Goal: Information Seeking & Learning: Learn about a topic

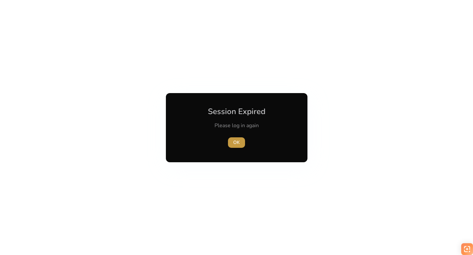
click at [235, 142] on span "OK" at bounding box center [236, 142] width 7 height 7
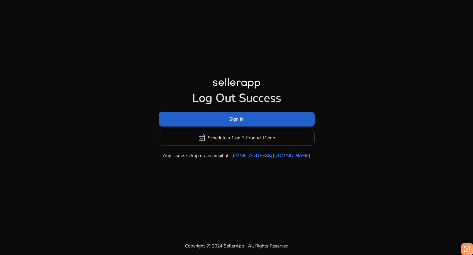
click at [204, 117] on span at bounding box center [237, 120] width 156 height 16
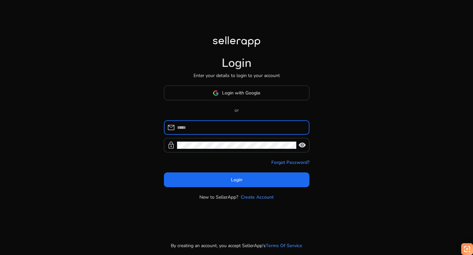
click at [192, 130] on input at bounding box center [240, 127] width 127 height 7
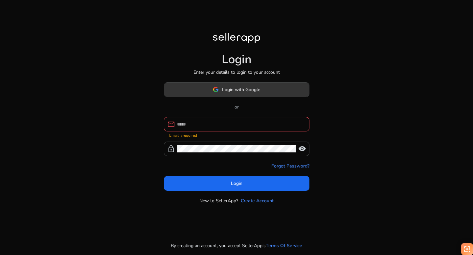
click at [218, 93] on img at bounding box center [216, 90] width 6 height 6
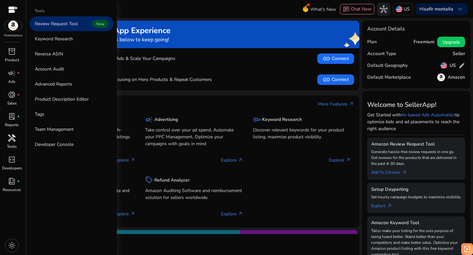
click at [11, 140] on span "handyman" at bounding box center [12, 138] width 8 height 8
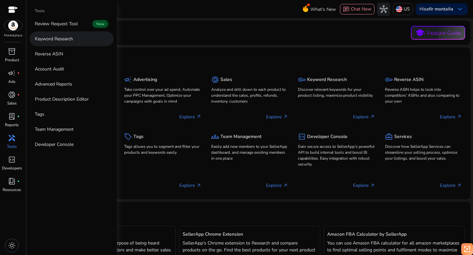
click at [49, 38] on p "Keyword Research" at bounding box center [54, 38] width 38 height 7
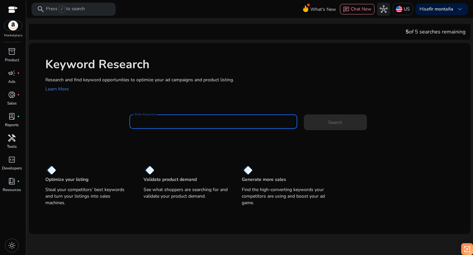
click at [140, 121] on input "Enter Keyword" at bounding box center [213, 121] width 157 height 7
paste input "**********"
type input "**********"
click at [328, 124] on span "Search" at bounding box center [335, 122] width 14 height 7
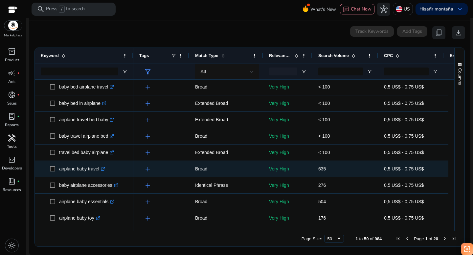
scroll to position [179, 0]
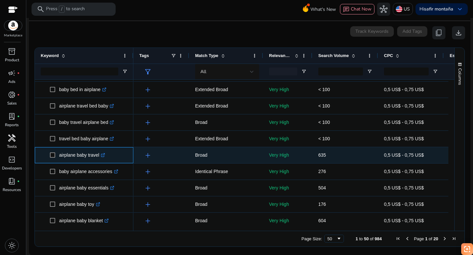
click at [105, 155] on icon ".st0{fill:#2c8af8}" at bounding box center [103, 155] width 4 height 4
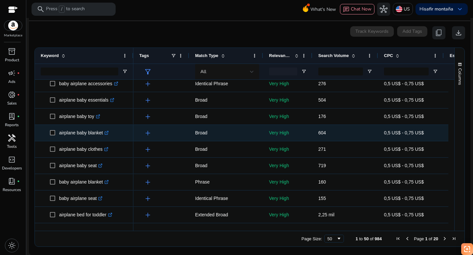
scroll to position [0, 0]
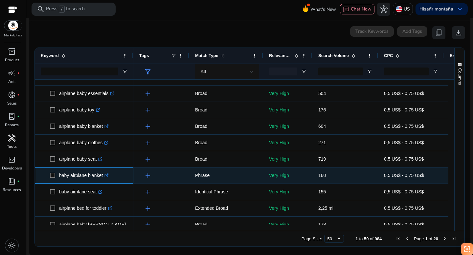
click at [109, 176] on icon ".st0{fill:#2c8af8}" at bounding box center [106, 176] width 4 height 4
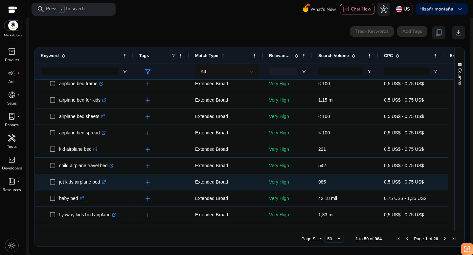
scroll to position [142, 0]
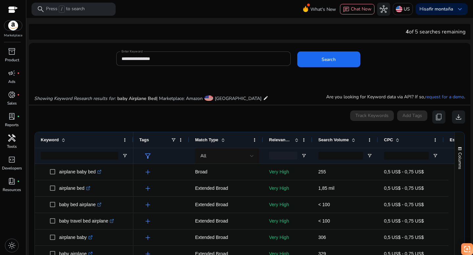
click at [296, 140] on span at bounding box center [296, 140] width 5 height 5
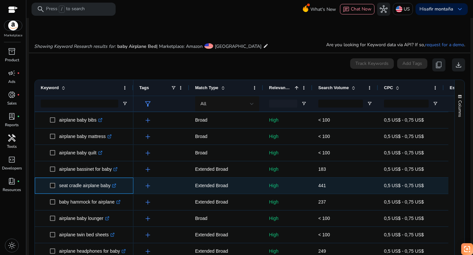
click at [116, 186] on icon at bounding box center [115, 185] width 2 height 2
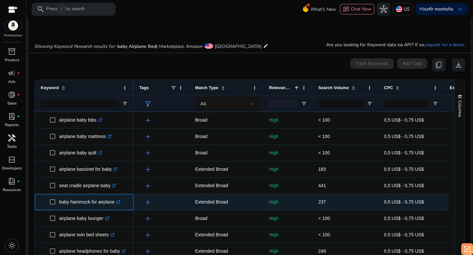
click at [120, 202] on icon ".st0{fill:#2c8af8}" at bounding box center [118, 202] width 4 height 4
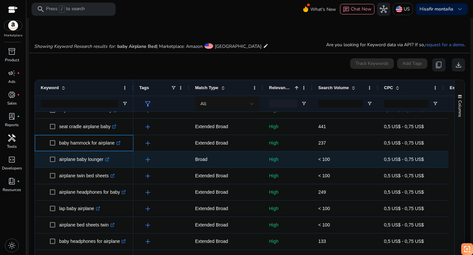
scroll to position [119, 0]
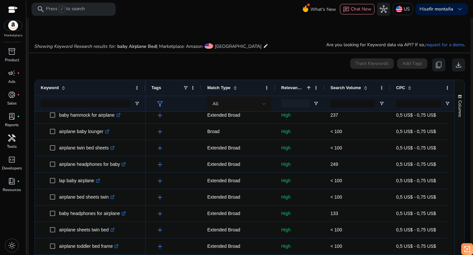
drag, startPoint x: 132, startPoint y: 85, endPoint x: 144, endPoint y: 84, distance: 12.2
click at [144, 84] on div at bounding box center [145, 88] width 3 height 16
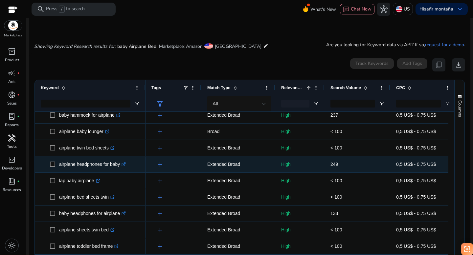
click at [126, 165] on icon ".st0{fill:#2c8af8}" at bounding box center [123, 164] width 4 height 4
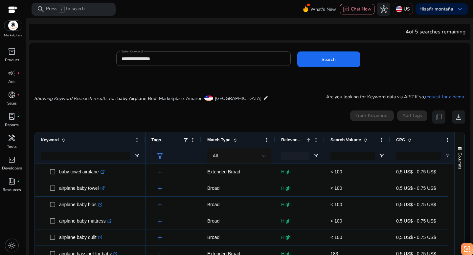
scroll to position [119, 0]
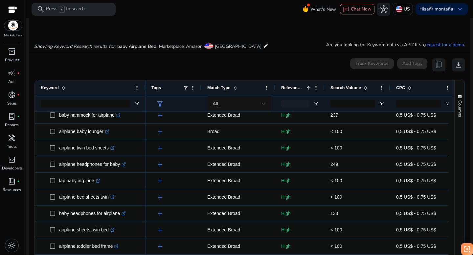
click at [214, 18] on div at bounding box center [249, 18] width 446 height 1
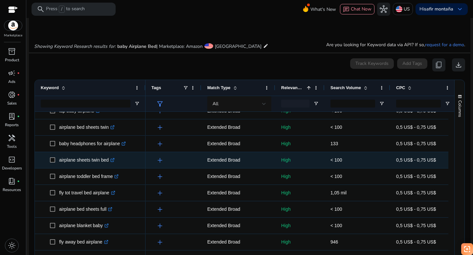
scroll to position [201, 0]
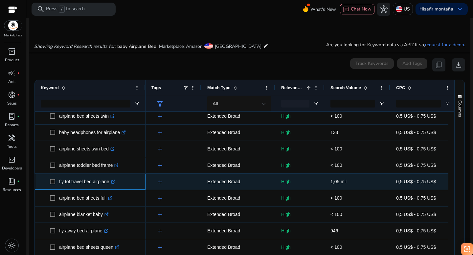
click at [115, 182] on icon ".st0{fill:#2c8af8}" at bounding box center [113, 182] width 4 height 4
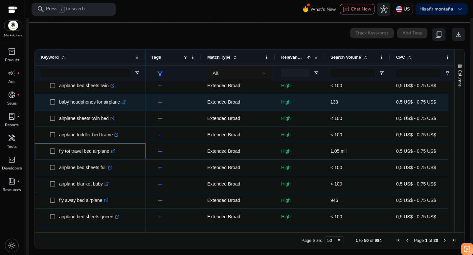
scroll to position [84, 0]
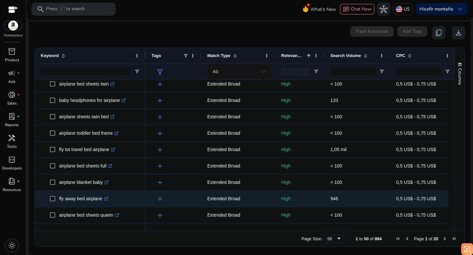
click at [108, 198] on icon ".st0{fill:#2c8af8}" at bounding box center [106, 199] width 4 height 4
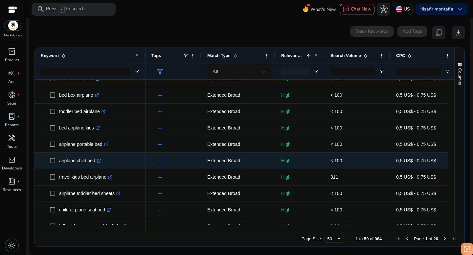
scroll to position [0, 0]
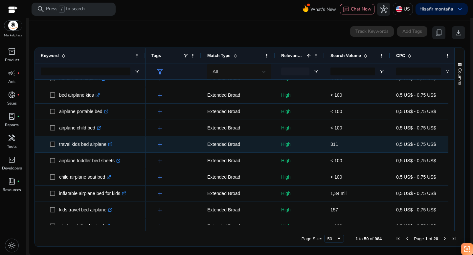
click at [112, 144] on icon ".st0{fill:#2c8af8}" at bounding box center [110, 144] width 4 height 4
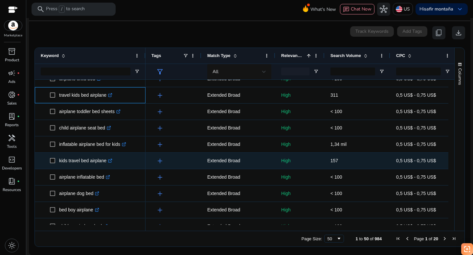
scroll to position [439, 0]
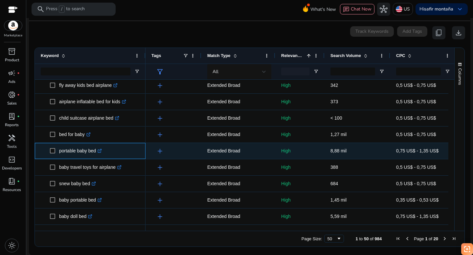
click at [101, 151] on icon ".st0{fill:#2c8af8}" at bounding box center [99, 151] width 4 height 4
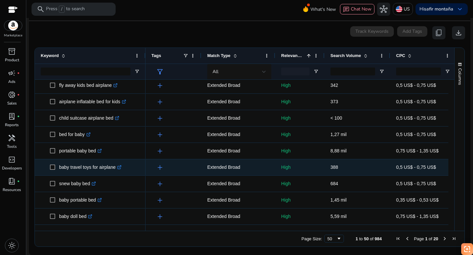
click at [121, 167] on icon at bounding box center [120, 166] width 2 height 2
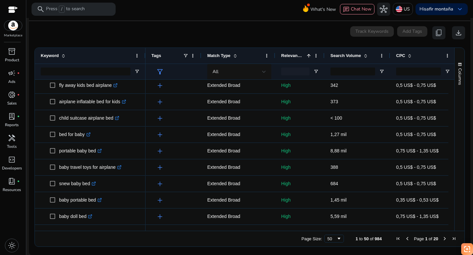
click at [443, 239] on span "Next Page" at bounding box center [444, 238] width 5 height 5
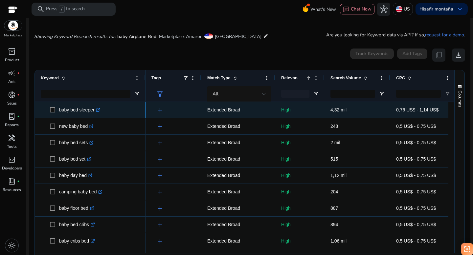
click at [100, 110] on icon ".st0{fill:#2c8af8}" at bounding box center [98, 110] width 4 height 4
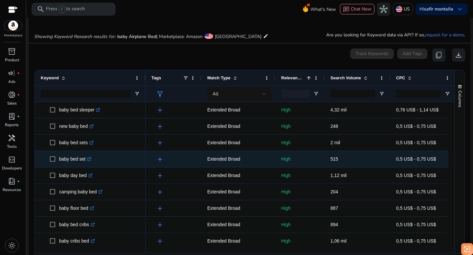
click at [91, 159] on icon ".st0{fill:#2c8af8}" at bounding box center [89, 159] width 4 height 4
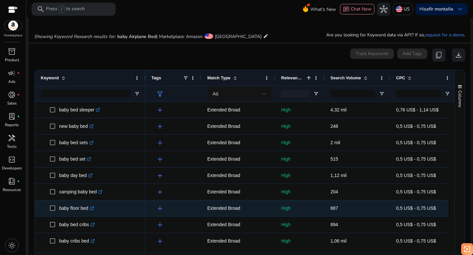
click at [94, 209] on icon ".st0{fill:#2c8af8}" at bounding box center [92, 208] width 4 height 4
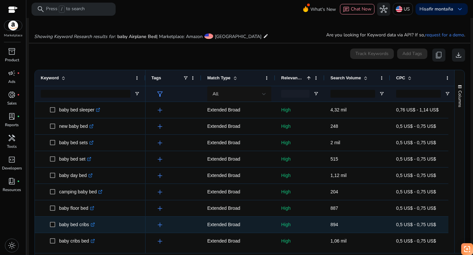
click at [95, 224] on icon ".st0{fill:#2c8af8}" at bounding box center [93, 225] width 4 height 4
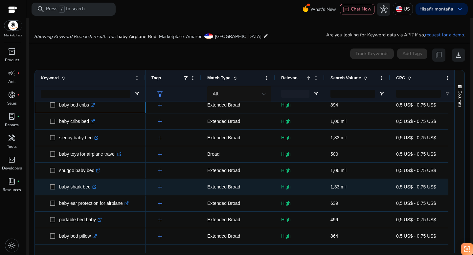
scroll to position [125, 0]
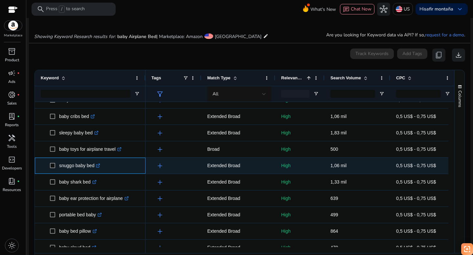
click at [100, 166] on icon ".st0{fill:#2c8af8}" at bounding box center [98, 166] width 4 height 4
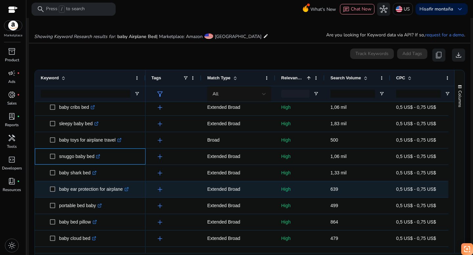
scroll to position [134, 0]
click at [129, 188] on icon ".st0{fill:#2c8af8}" at bounding box center [126, 189] width 4 height 4
